Goal: Task Accomplishment & Management: Manage account settings

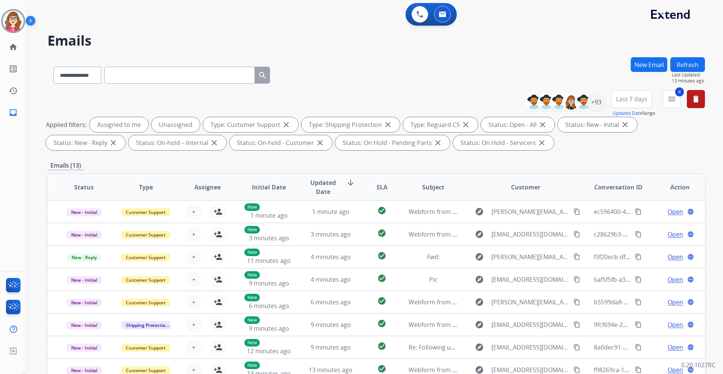
select select "**********"
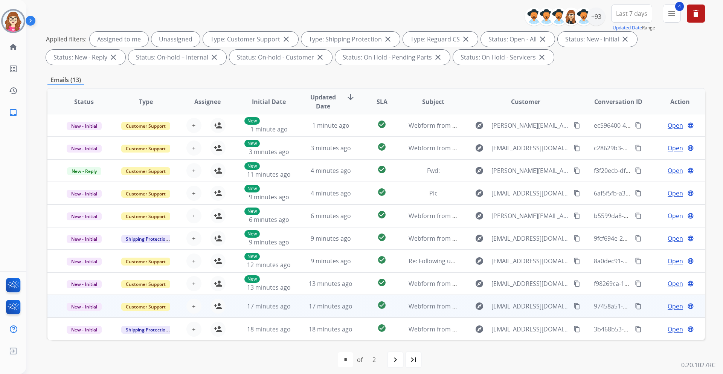
scroll to position [91, 0]
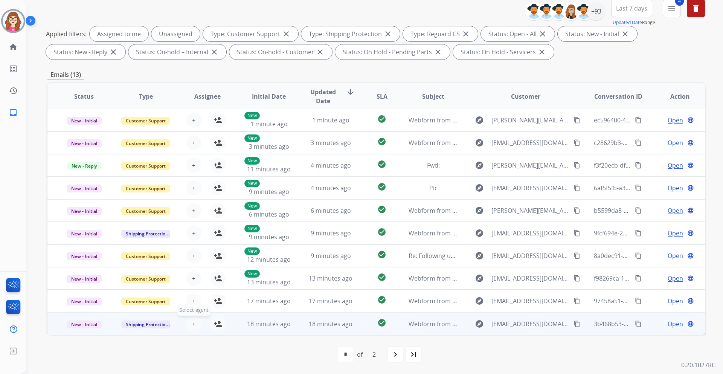
click at [192, 326] on span "+" at bounding box center [193, 323] width 3 height 9
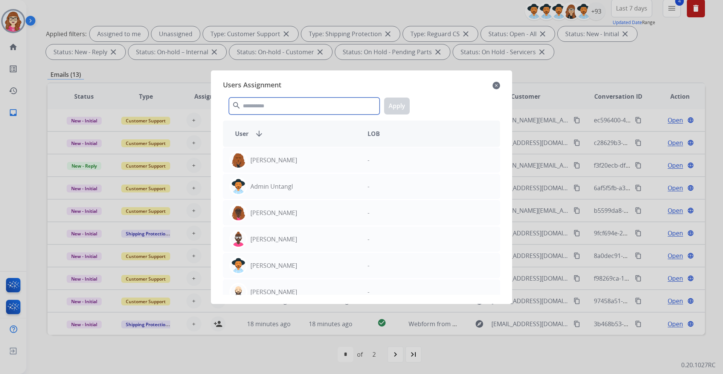
click at [268, 107] on input "text" at bounding box center [304, 105] width 151 height 17
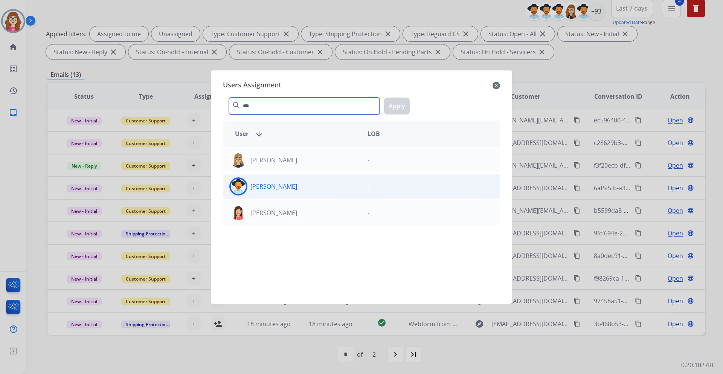
type input "***"
click at [288, 190] on p "[PERSON_NAME]" at bounding box center [273, 186] width 47 height 9
click at [396, 107] on button "Apply" at bounding box center [397, 105] width 26 height 17
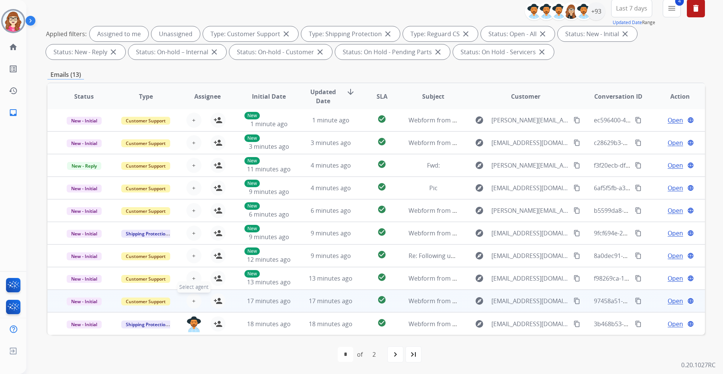
click at [196, 302] on button "+ Select agent" at bounding box center [193, 300] width 15 height 15
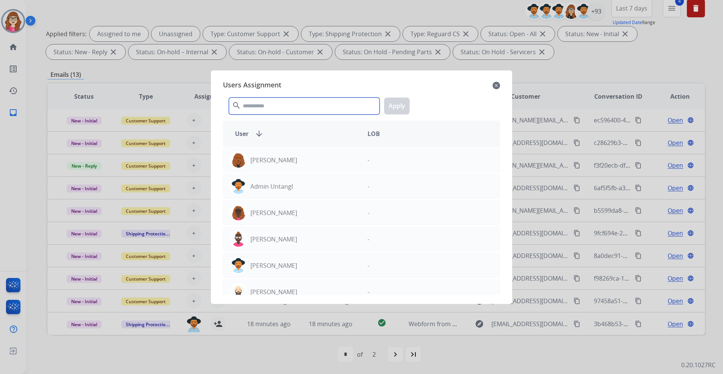
click at [263, 109] on input "text" at bounding box center [304, 105] width 151 height 17
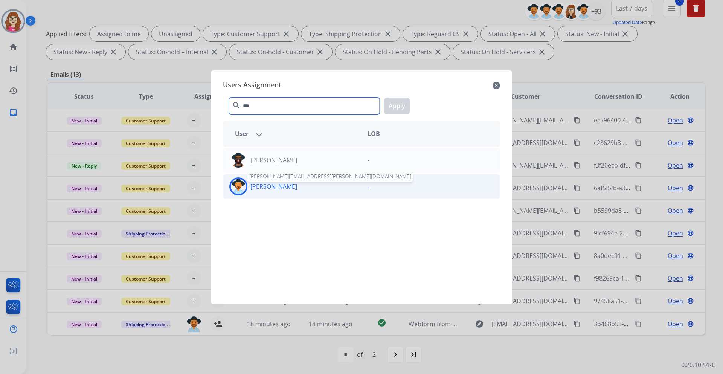
type input "***"
click at [292, 189] on p "[PERSON_NAME]" at bounding box center [273, 186] width 47 height 9
click at [401, 109] on button "Apply" at bounding box center [397, 105] width 26 height 17
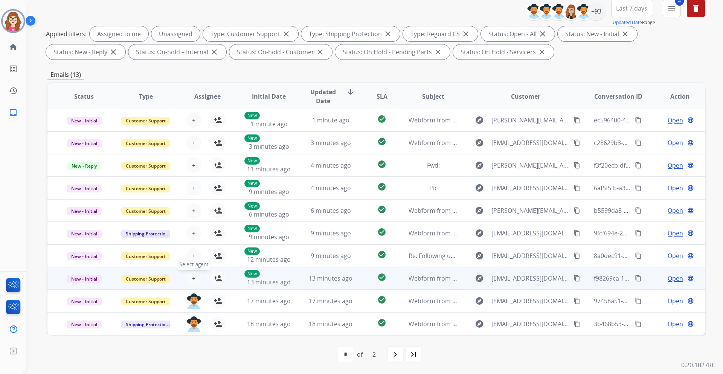
click at [193, 277] on span "+" at bounding box center [193, 278] width 3 height 9
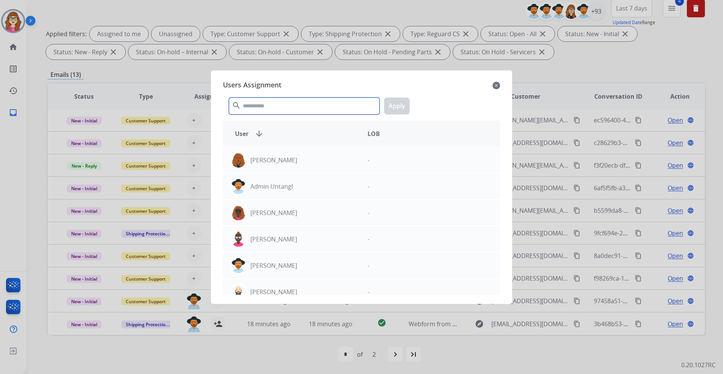
click at [280, 100] on input "text" at bounding box center [304, 105] width 151 height 17
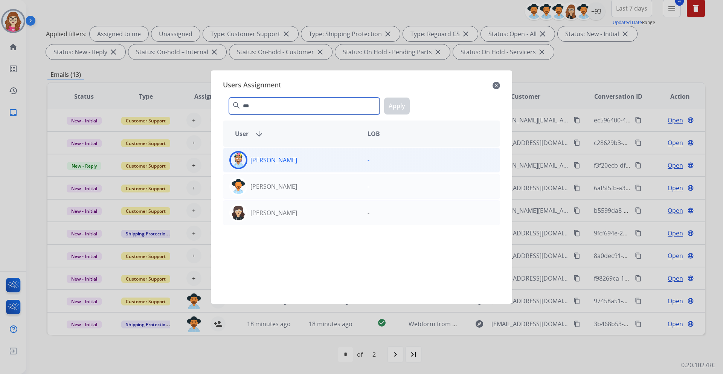
type input "***"
click at [286, 163] on div "[PERSON_NAME]" at bounding box center [292, 160] width 138 height 18
click at [399, 108] on button "Apply" at bounding box center [397, 105] width 26 height 17
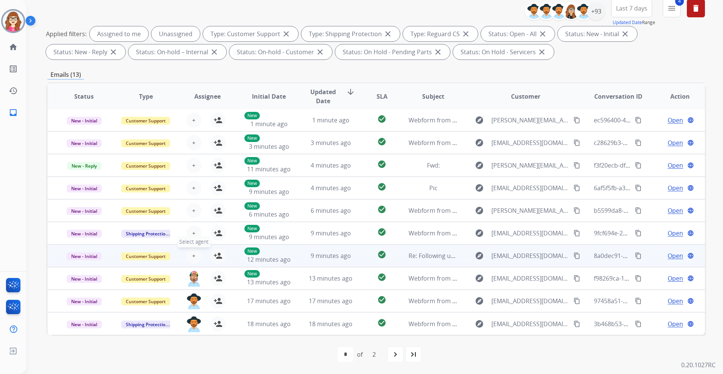
click at [194, 254] on span "+" at bounding box center [193, 255] width 3 height 9
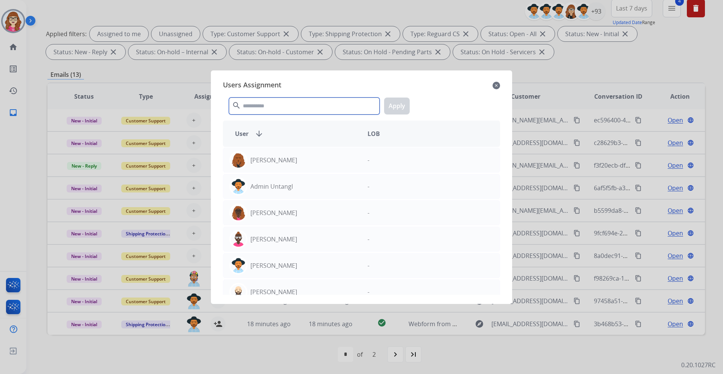
click at [280, 104] on input "text" at bounding box center [304, 105] width 151 height 17
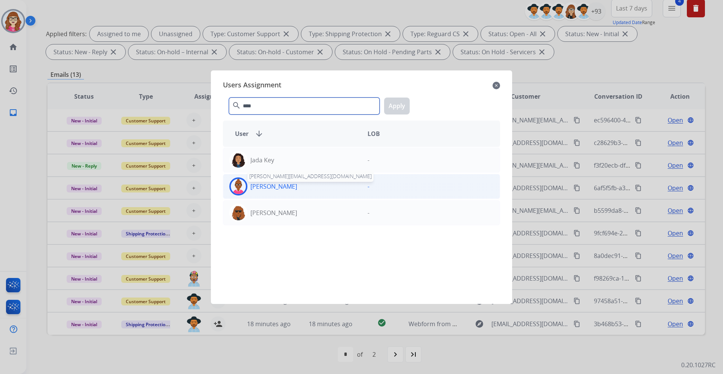
type input "****"
click at [275, 189] on p "[PERSON_NAME]" at bounding box center [273, 186] width 47 height 9
click at [393, 102] on button "Apply" at bounding box center [397, 105] width 26 height 17
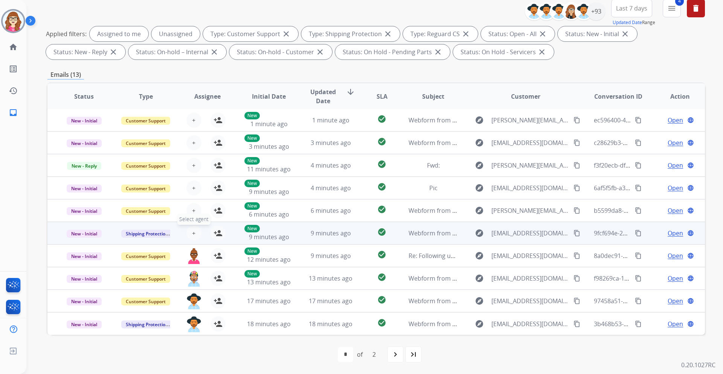
click at [192, 234] on span "+" at bounding box center [193, 232] width 3 height 9
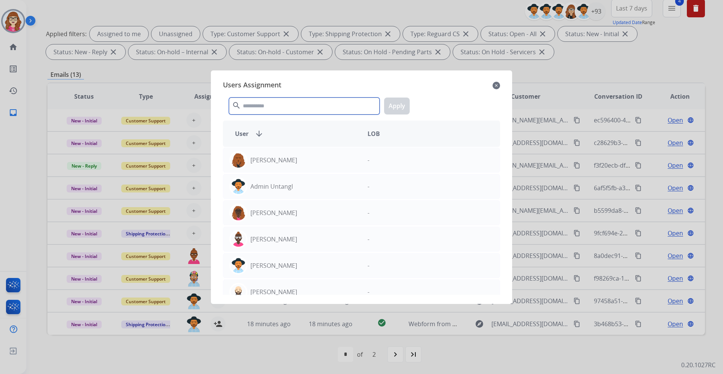
click at [268, 107] on input "text" at bounding box center [304, 105] width 151 height 17
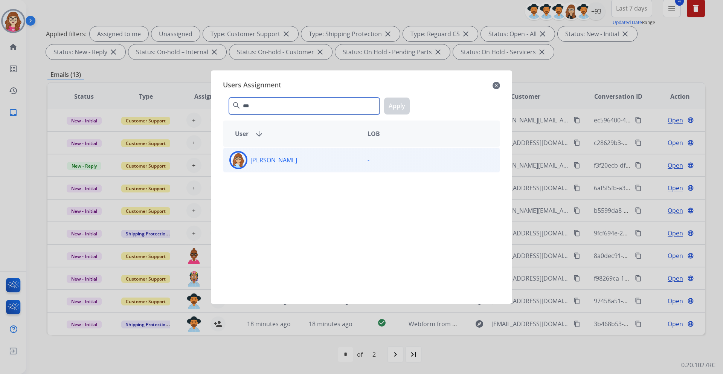
type input "***"
click at [290, 163] on div "[PERSON_NAME]" at bounding box center [292, 160] width 138 height 18
click at [394, 111] on button "Apply" at bounding box center [397, 105] width 26 height 17
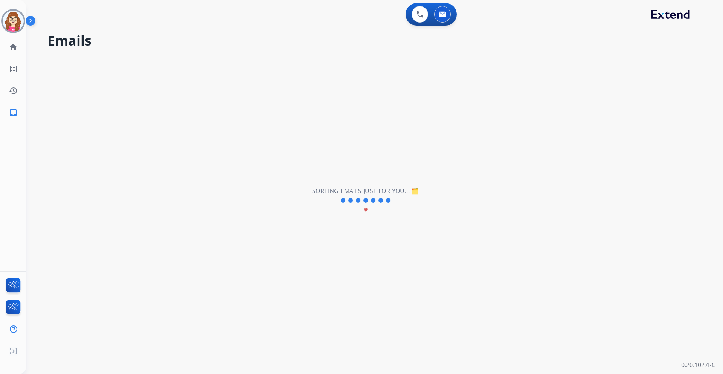
scroll to position [0, 0]
click at [455, 14] on div "0 Voice Interactions 0 Email Interactions" at bounding box center [430, 14] width 51 height 23
click at [449, 14] on button at bounding box center [442, 14] width 17 height 17
click at [421, 12] on img at bounding box center [419, 14] width 7 height 7
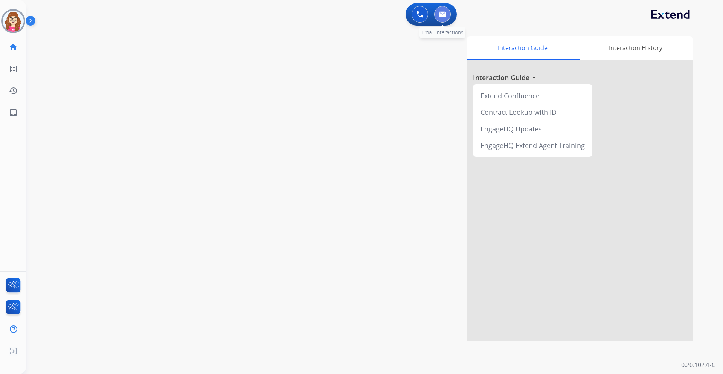
click at [444, 15] on img at bounding box center [442, 14] width 8 height 6
